Goal: Transaction & Acquisition: Download file/media

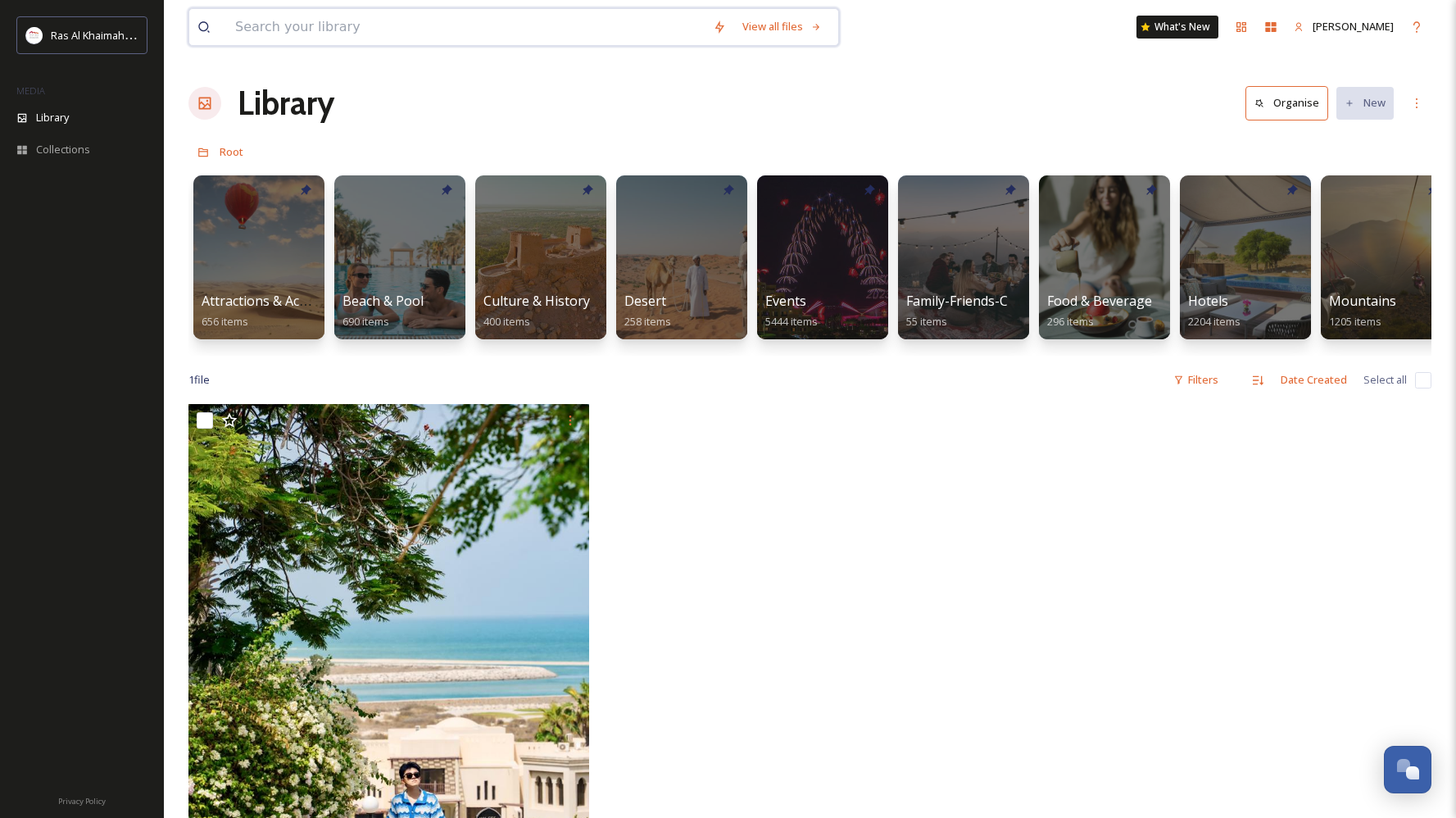
click at [439, 18] on input at bounding box center [466, 27] width 478 height 36
type input "pirate boat aquazone"
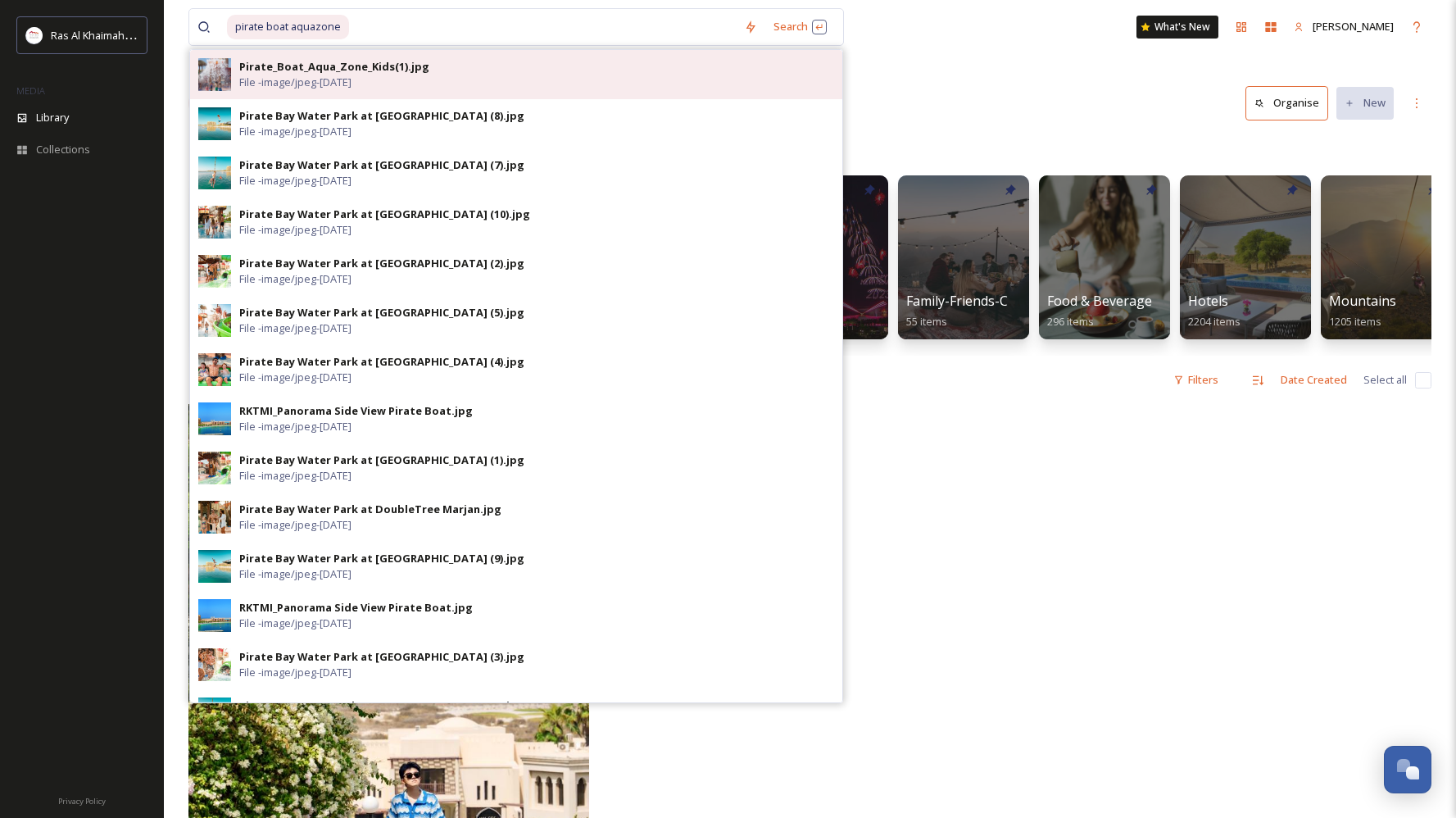
click at [422, 70] on div "Pirate_Boat_Aqua_Zone_Kids(1).jpg File - image/jpeg - [DATE]" at bounding box center [536, 74] width 595 height 31
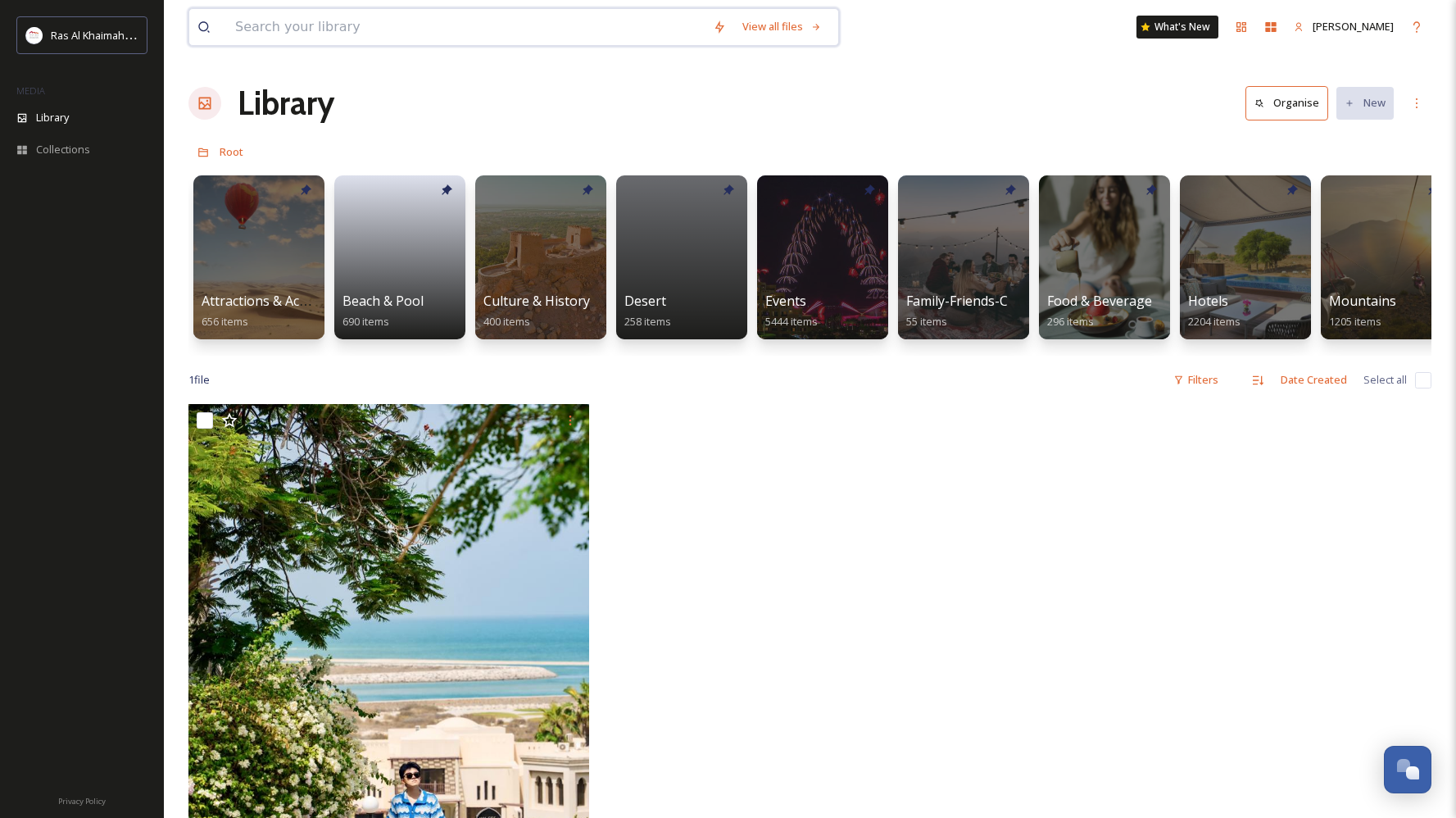
click at [371, 36] on input at bounding box center [466, 27] width 478 height 36
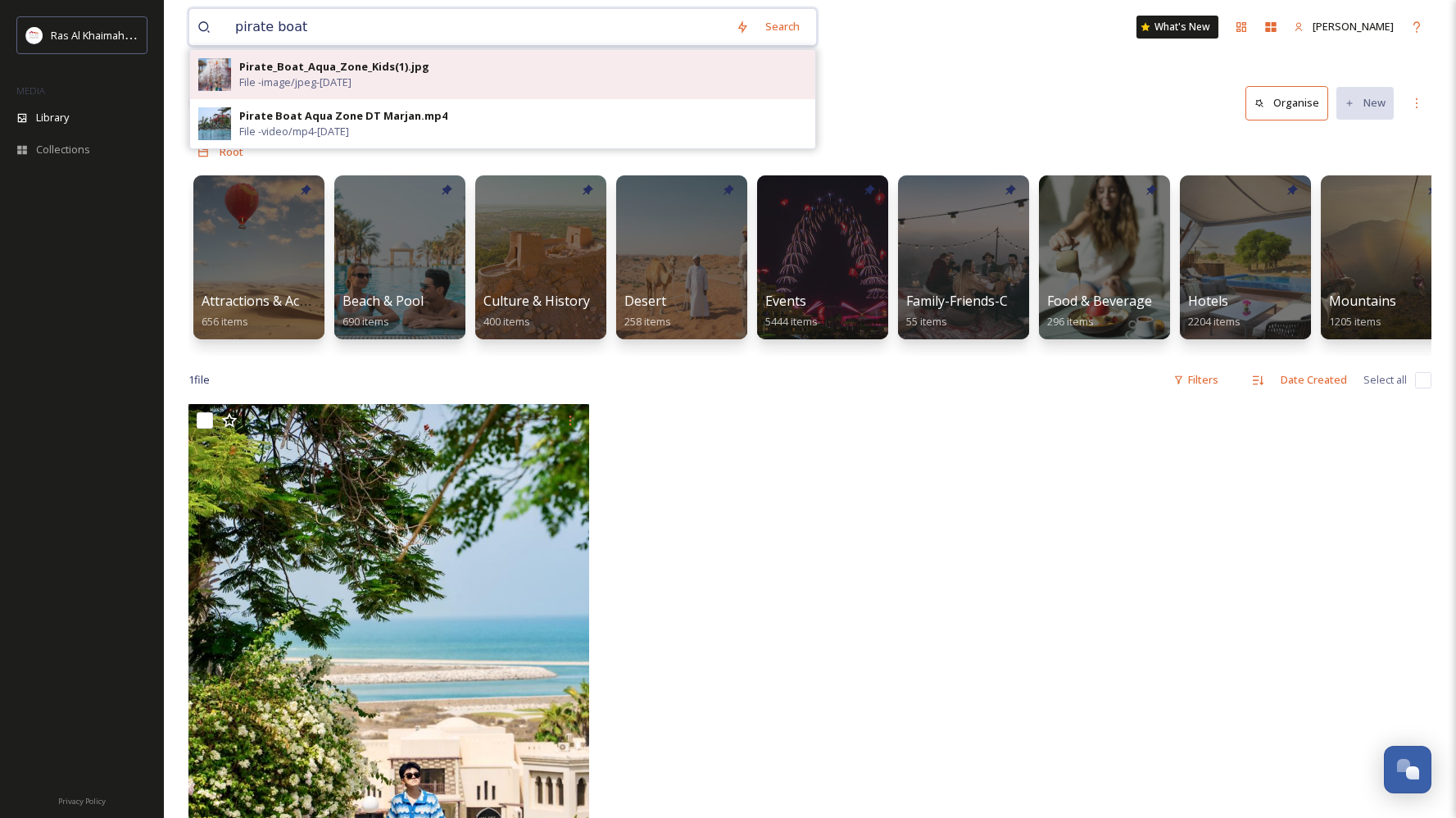
type input "pirate boat"
click at [356, 63] on div "Pirate_Boat_Aqua_Zone_Kids(1).jpg" at bounding box center [334, 66] width 190 height 16
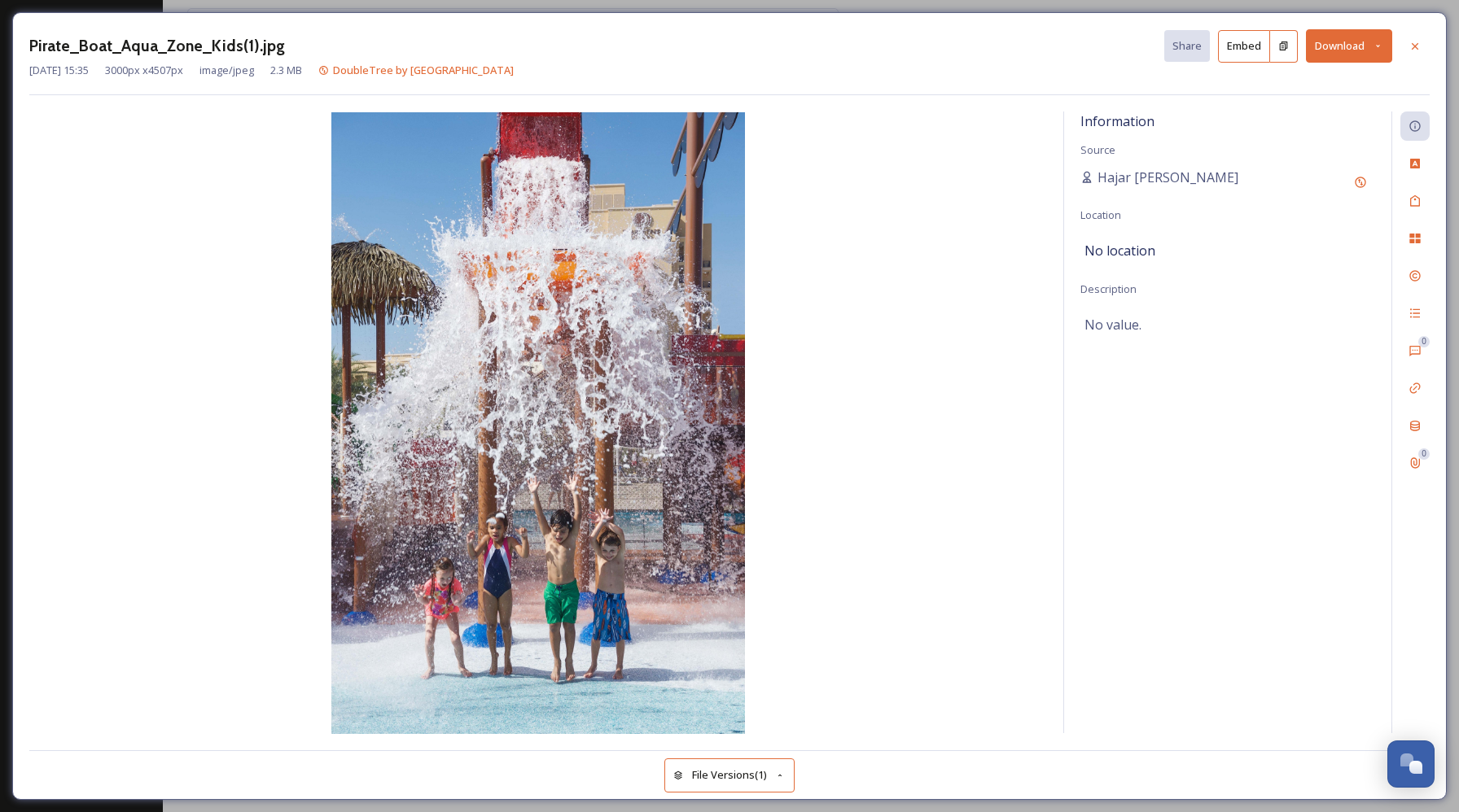
click at [1332, 53] on button "Download" at bounding box center [1349, 46] width 87 height 33
click at [1320, 117] on span "Download Large (1331 x 2000)" at bounding box center [1301, 115] width 143 height 16
